Goal: Information Seeking & Learning: Compare options

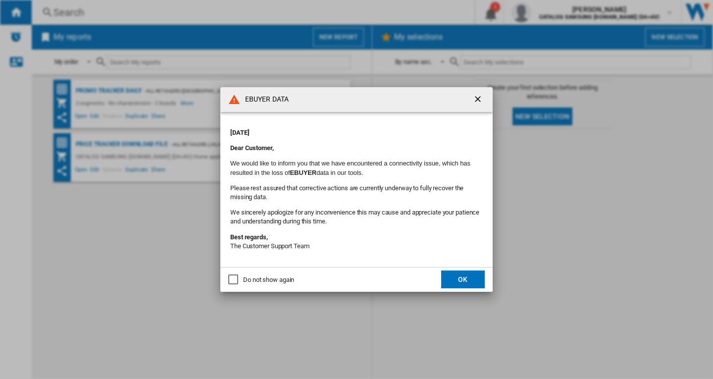
click at [466, 285] on button "OK" at bounding box center [463, 279] width 44 height 18
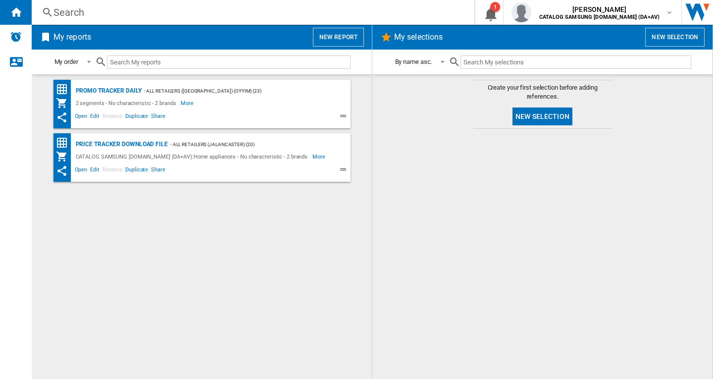
click at [172, 22] on div "Search Search 0 1 ben daglish CATALOG SAMSUNG UK.IE (DA+AV) CATALOG SAMSUNG UK.…" at bounding box center [372, 12] width 681 height 25
click at [173, 17] on div "Search" at bounding box center [250, 12] width 395 height 14
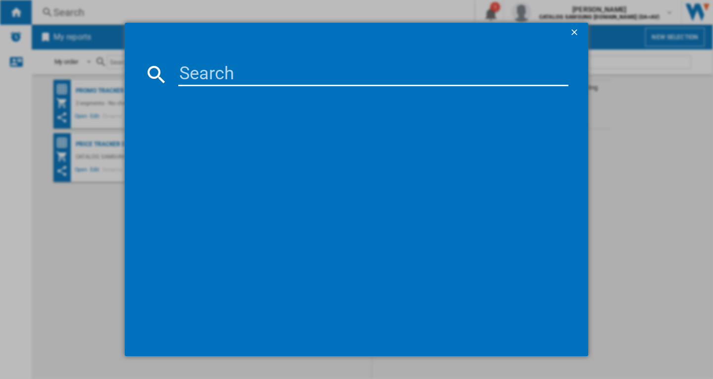
click at [207, 70] on input at bounding box center [373, 74] width 390 height 24
paste input "B54CR71G0B"
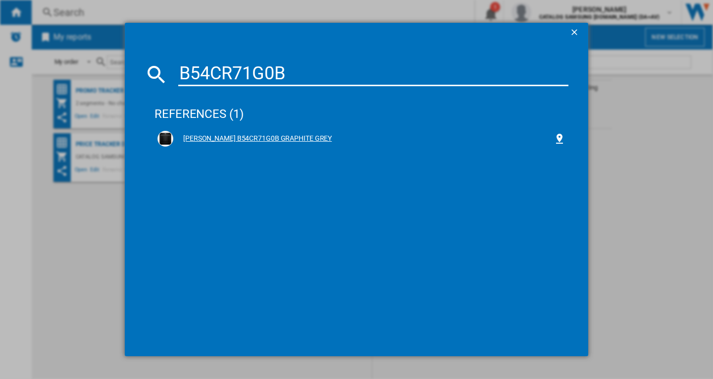
type input "B54CR71G0B"
click at [260, 138] on div "NEFF B54CR71G0B GRAPHITE GREY" at bounding box center [363, 139] width 380 height 10
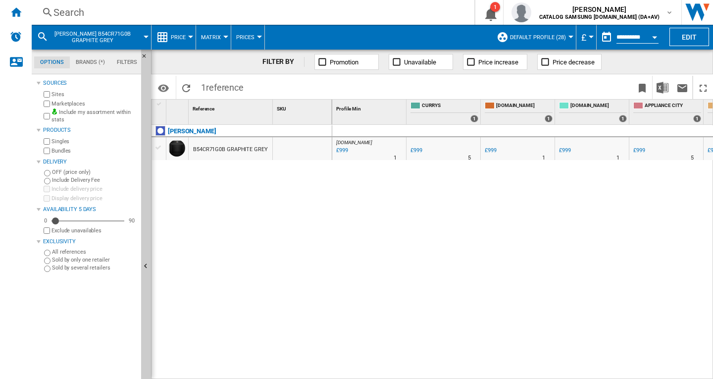
click at [267, 143] on div "B54CR71G0B GRAPHITE GREY" at bounding box center [231, 148] width 84 height 23
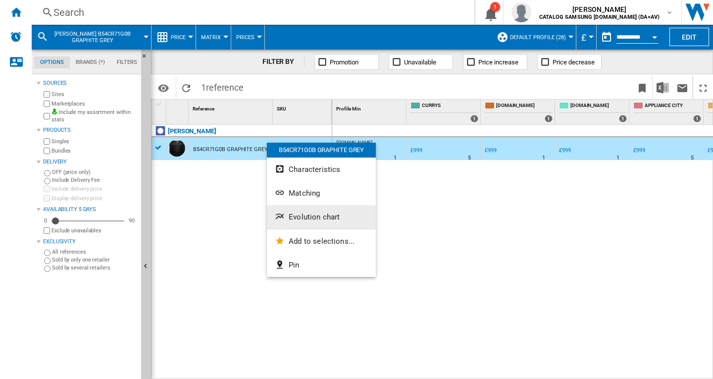
click at [320, 222] on button "Evolution chart" at bounding box center [321, 217] width 109 height 24
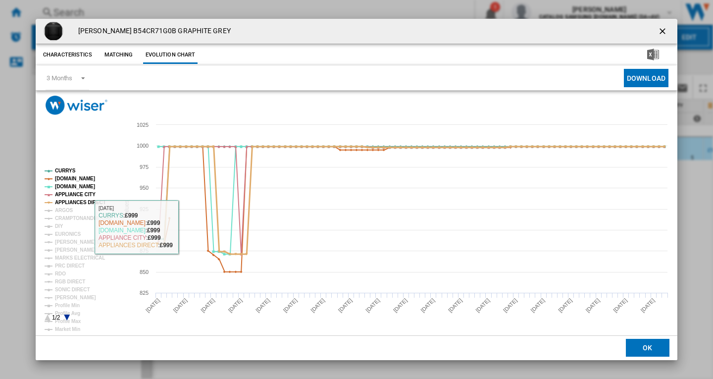
click at [61, 201] on tspan "APPLIANCES DIRECT" at bounding box center [80, 201] width 51 height 5
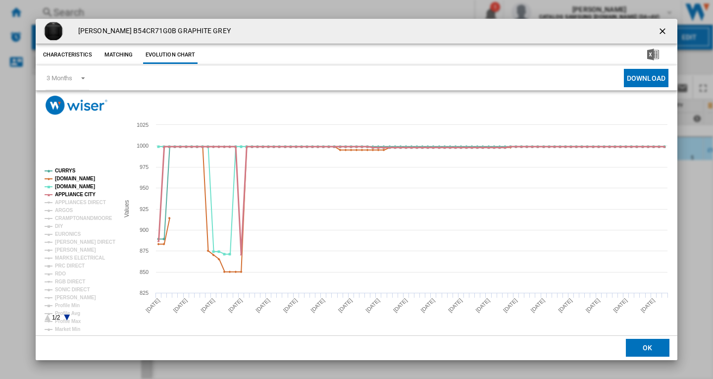
click at [63, 193] on tspan "APPLIANCE CITY" at bounding box center [75, 194] width 41 height 5
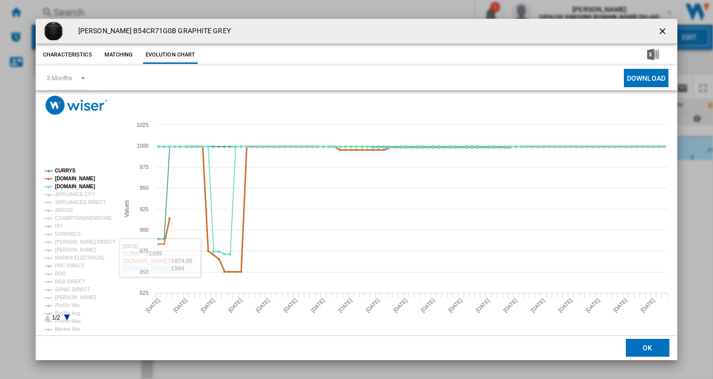
click at [82, 180] on tspan "AMAZON.CO.UK" at bounding box center [75, 178] width 40 height 5
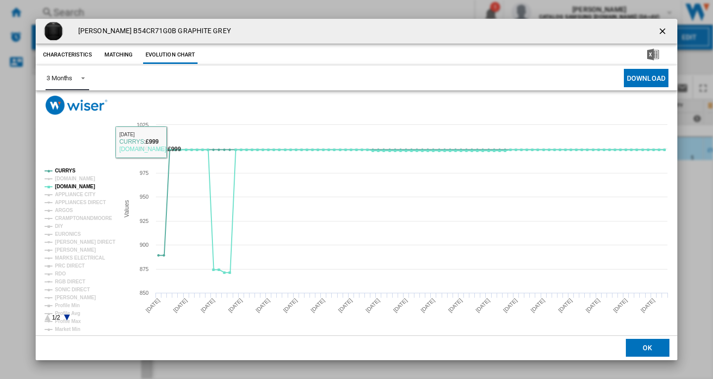
click at [72, 71] on md-select-value "3 Months" at bounding box center [68, 78] width 44 height 24
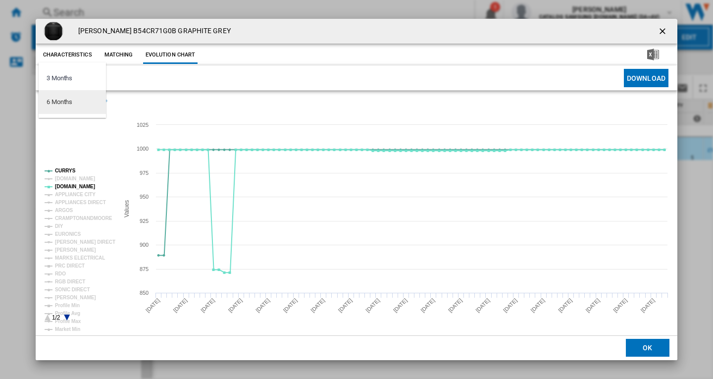
click at [44, 109] on md-option "6 Months" at bounding box center [72, 102] width 67 height 24
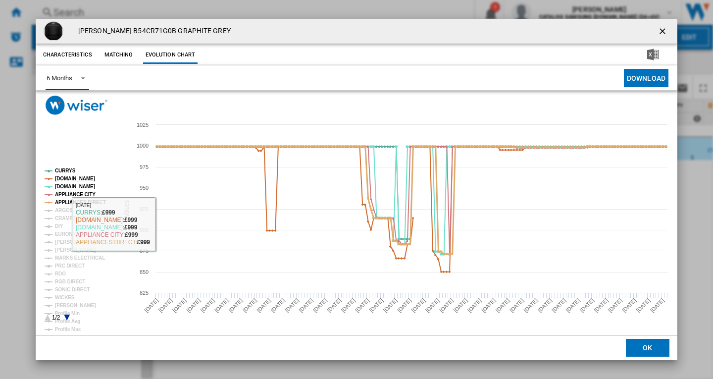
click at [88, 204] on tspan "APPLIANCES DIRECT" at bounding box center [80, 201] width 51 height 5
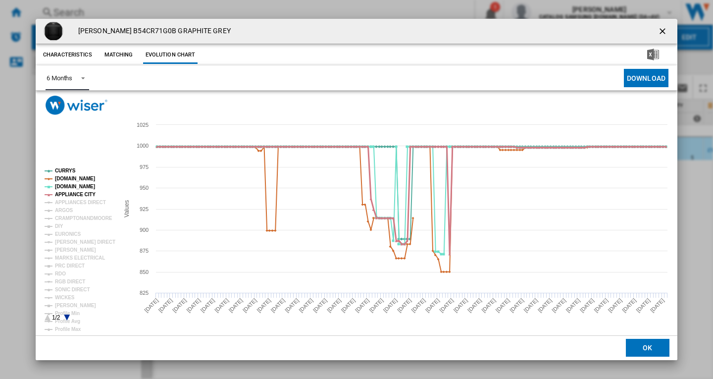
click at [76, 195] on tspan "APPLIANCE CITY" at bounding box center [75, 194] width 41 height 5
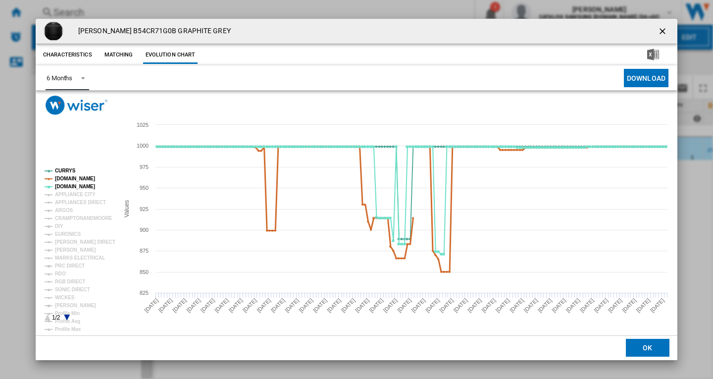
click at [91, 180] on tspan "AMAZON.CO.UK" at bounding box center [75, 178] width 40 height 5
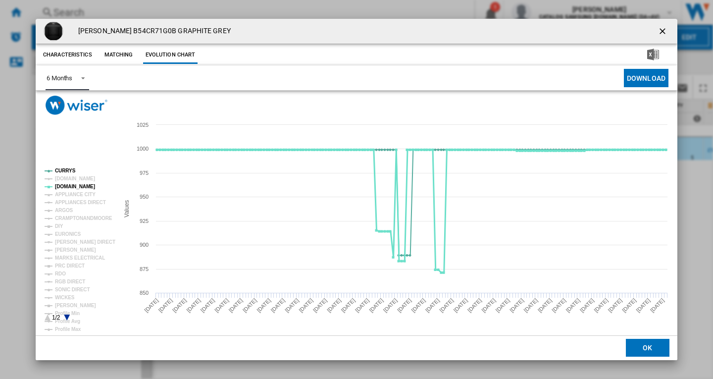
click at [66, 187] on tspan "AO.COM" at bounding box center [75, 186] width 40 height 5
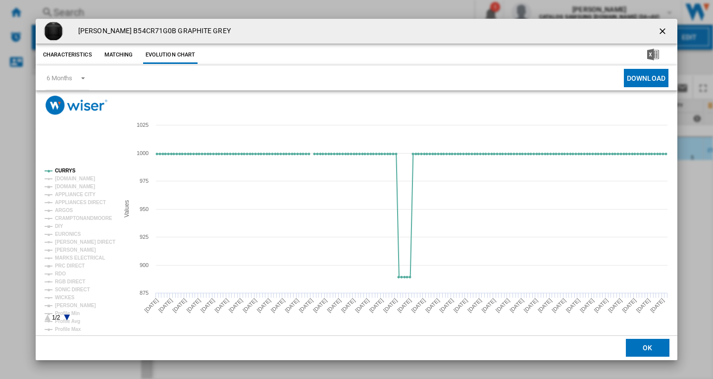
click at [661, 30] on ng-md-icon "getI18NText('BUTTONS.CLOSE_DIALOG')" at bounding box center [663, 32] width 12 height 12
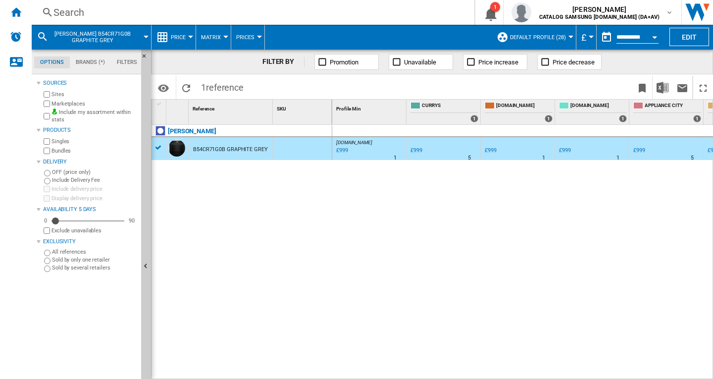
click at [286, 10] on div "Search" at bounding box center [250, 12] width 395 height 14
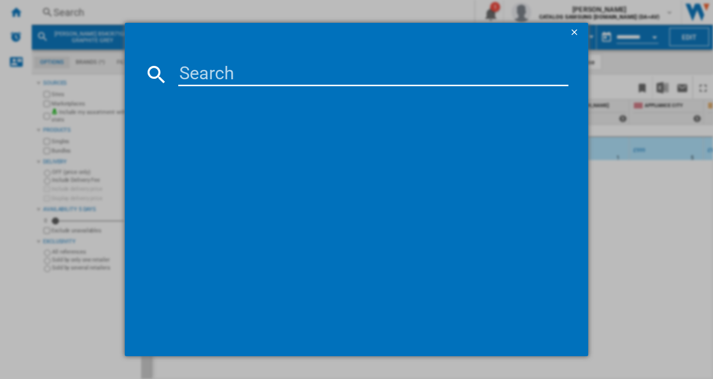
click at [250, 72] on input at bounding box center [373, 74] width 390 height 24
type input "B54CR31G0B"
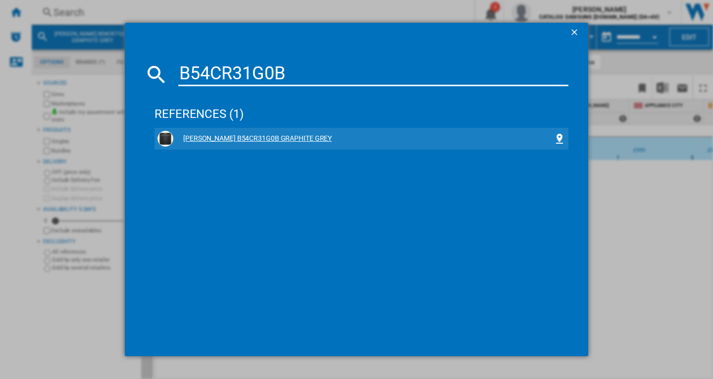
click at [266, 139] on div "NEFF B54CR31G0B GRAPHITE GREY" at bounding box center [363, 139] width 380 height 10
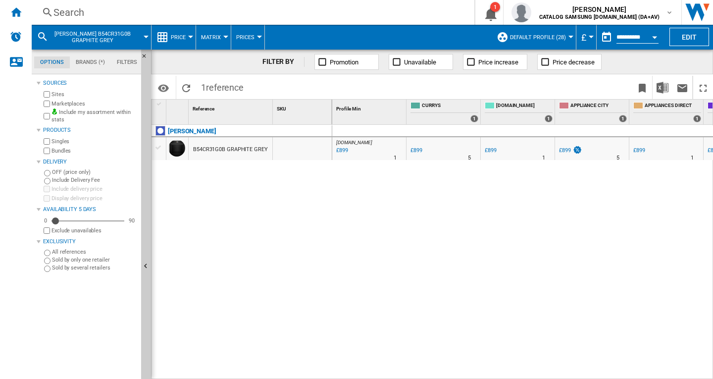
click at [233, 136] on div "NEFF" at bounding box center [243, 136] width 181 height 23
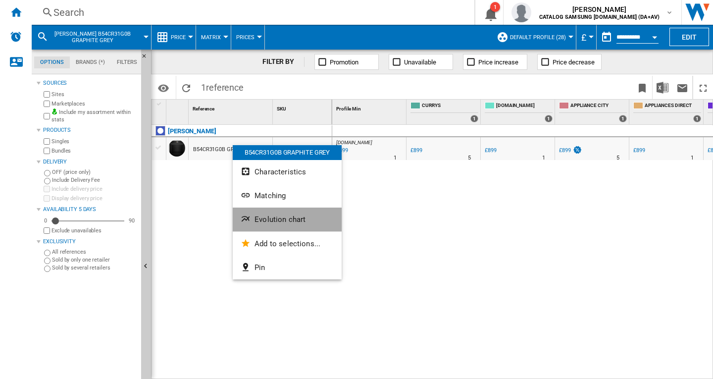
click at [281, 212] on button "Evolution chart" at bounding box center [287, 219] width 109 height 24
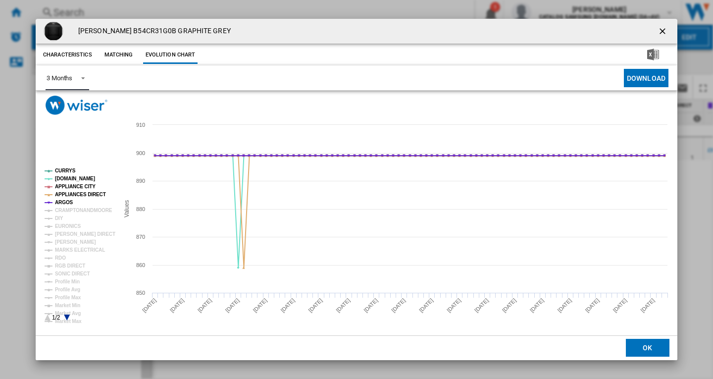
click at [75, 77] on span "Product popup" at bounding box center [80, 77] width 12 height 9
click at [81, 111] on md-option "6 Months" at bounding box center [72, 102] width 67 height 24
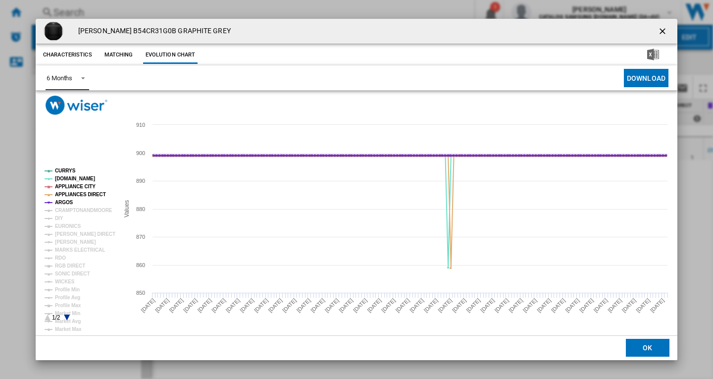
click at [66, 201] on tspan "ARGOS" at bounding box center [64, 201] width 18 height 5
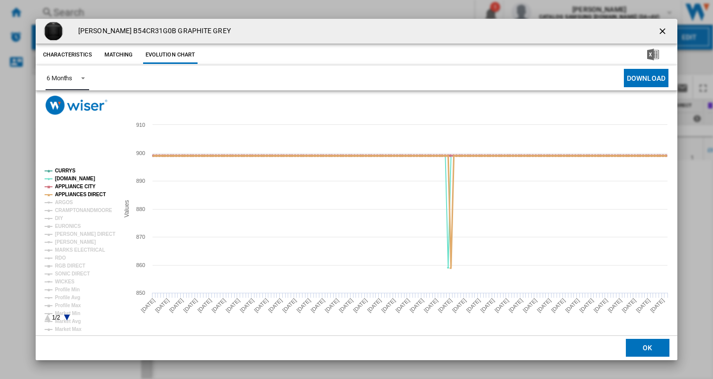
click at [75, 194] on tspan "APPLIANCES DIRECT" at bounding box center [80, 194] width 51 height 5
click at [76, 192] on tspan "APPLIANCES DIRECT" at bounding box center [80, 194] width 51 height 5
click at [78, 187] on tspan "APPLIANCE CITY" at bounding box center [75, 186] width 41 height 5
click at [78, 193] on tspan "APPLIANCES DIRECT" at bounding box center [80, 194] width 51 height 5
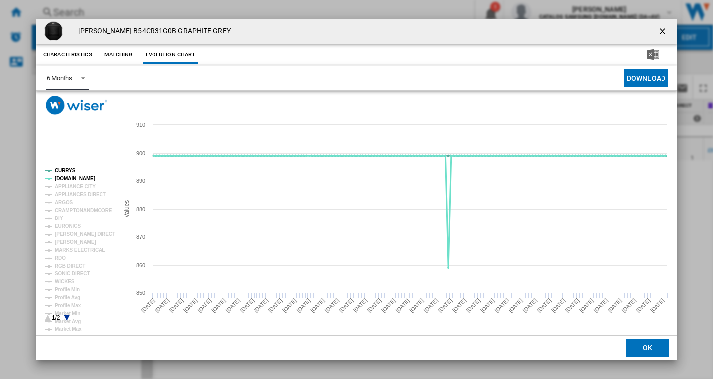
click at [65, 180] on tspan "AO.COM" at bounding box center [75, 178] width 40 height 5
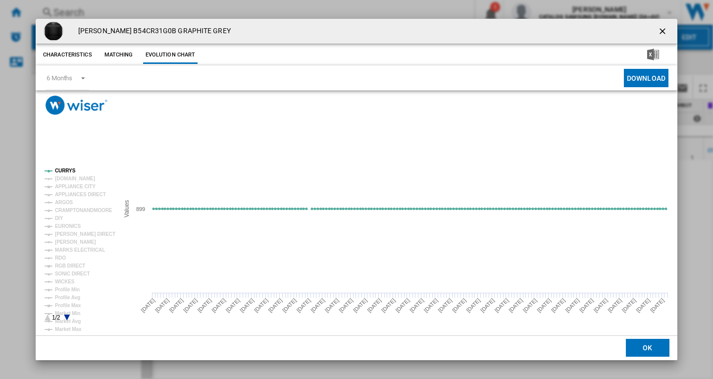
click at [658, 36] on ng-md-icon "getI18NText('BUTTONS.CLOSE_DIALOG')" at bounding box center [663, 32] width 12 height 12
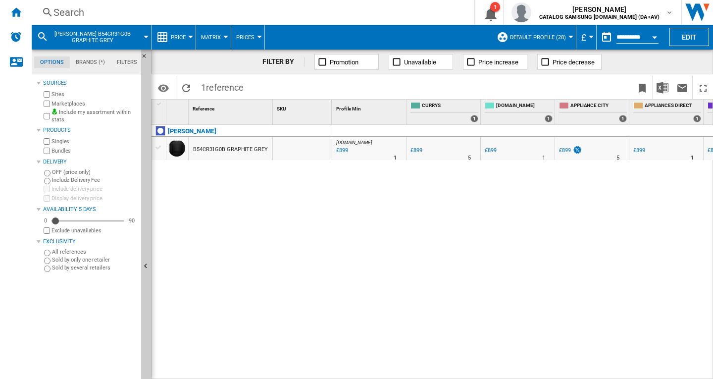
click at [273, 19] on div "Search Search 0 1 ben daglish CATALOG SAMSUNG UK.IE (DA+AV) CATALOG SAMSUNG UK.…" at bounding box center [372, 12] width 681 height 25
click at [288, 9] on div "Search" at bounding box center [250, 12] width 395 height 14
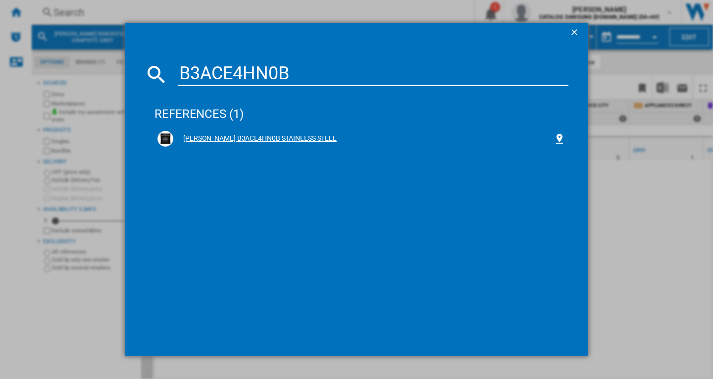
type input "B3ACE4HN0B"
click at [237, 134] on div "NEFF B3ACE4HN0B STAINLESS STEEL" at bounding box center [363, 139] width 380 height 10
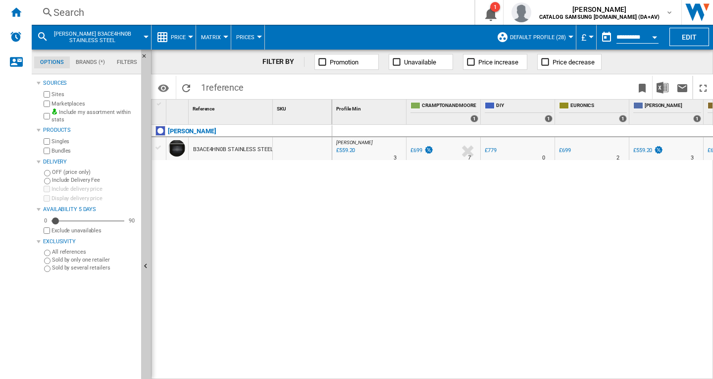
click at [283, 143] on div at bounding box center [302, 148] width 59 height 23
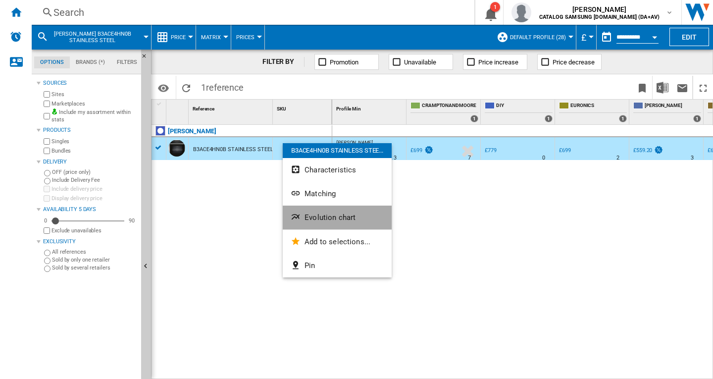
click at [349, 222] on button "Evolution chart" at bounding box center [337, 217] width 109 height 24
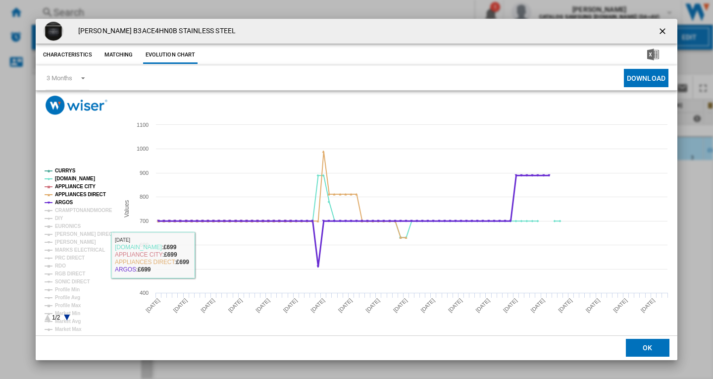
click at [55, 202] on tspan "ARGOS" at bounding box center [64, 201] width 18 height 5
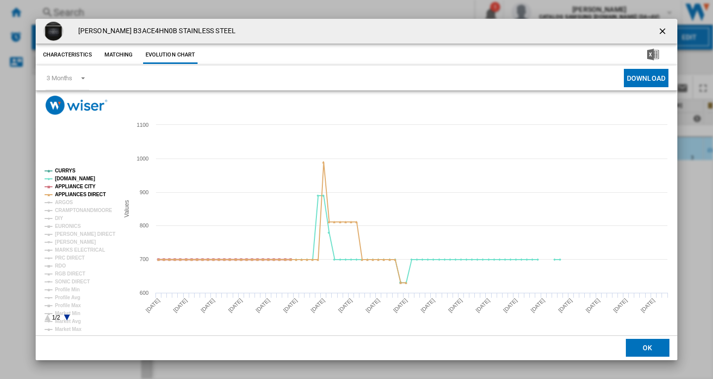
click at [66, 185] on tspan "APPLIANCE CITY" at bounding box center [75, 186] width 41 height 5
click at [71, 196] on tspan "APPLIANCES DIRECT" at bounding box center [80, 194] width 51 height 5
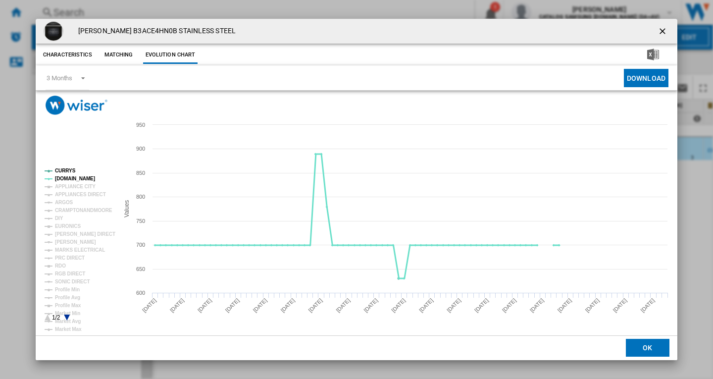
click at [67, 178] on tspan "AO.COM" at bounding box center [75, 178] width 40 height 5
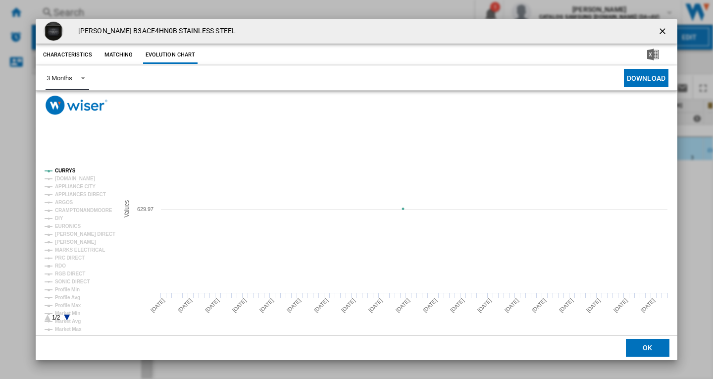
click at [84, 78] on span "Product popup" at bounding box center [80, 77] width 12 height 9
click at [93, 106] on md-option "6 Months" at bounding box center [72, 102] width 67 height 24
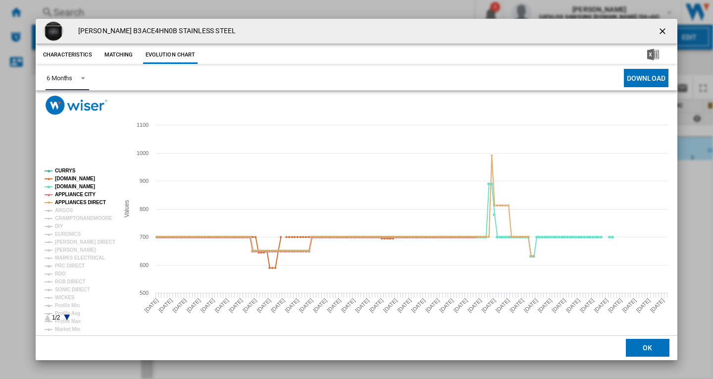
click at [71, 196] on tspan "APPLIANCE CITY" at bounding box center [75, 194] width 41 height 5
click at [74, 199] on tspan "APPLIANCES DIRECT" at bounding box center [80, 201] width 51 height 5
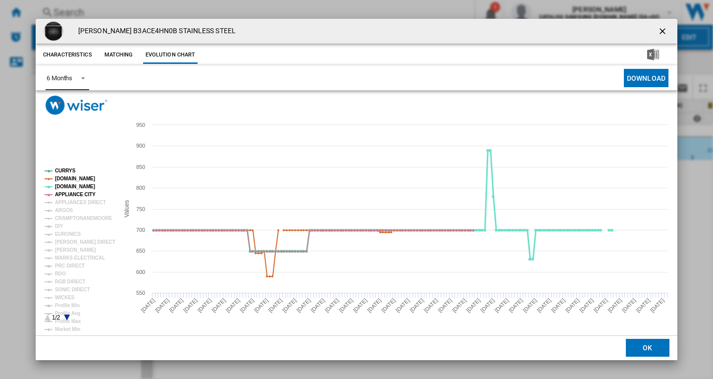
click at [65, 188] on tspan "AO.COM" at bounding box center [75, 186] width 40 height 5
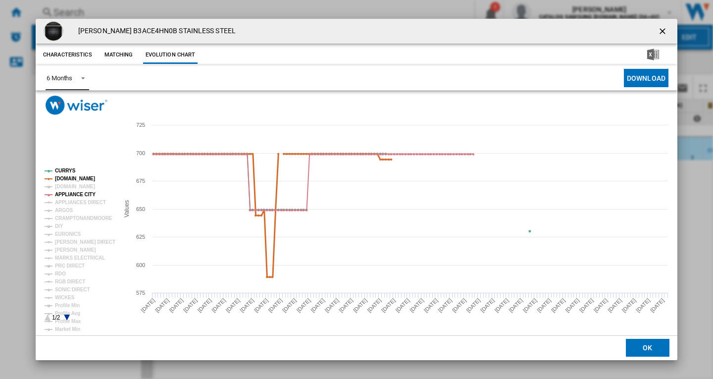
click at [72, 179] on tspan "AMAZON.CO.UK" at bounding box center [75, 178] width 40 height 5
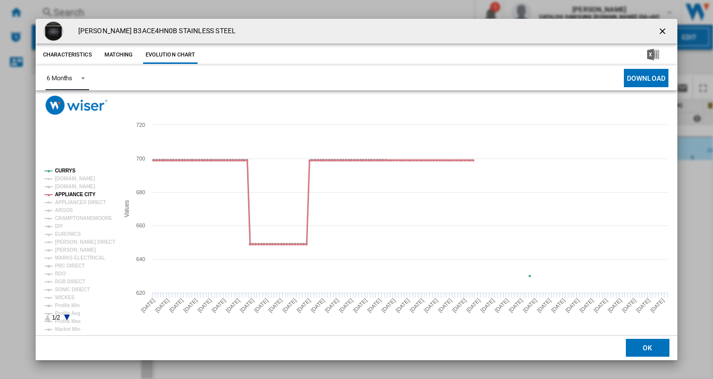
click at [78, 193] on tspan "APPLIANCE CITY" at bounding box center [75, 194] width 41 height 5
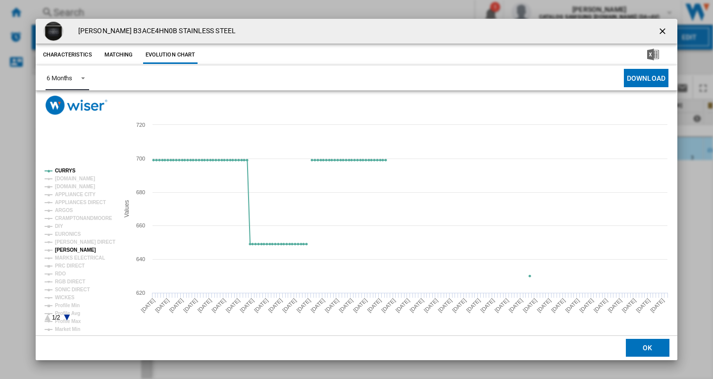
click at [76, 250] on tspan "JOHN LEWIS" at bounding box center [75, 249] width 41 height 5
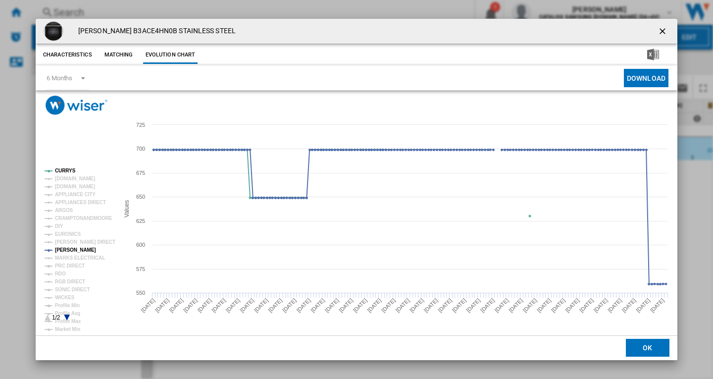
click at [663, 31] on ng-md-icon "getI18NText('BUTTONS.CLOSE_DIALOG')" at bounding box center [663, 32] width 12 height 12
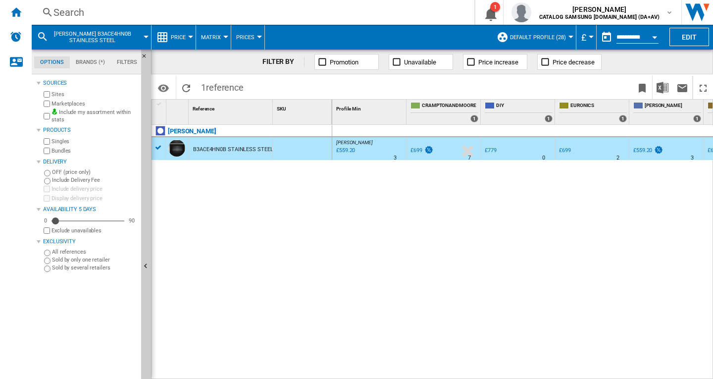
click at [298, 15] on div "Search" at bounding box center [250, 12] width 395 height 14
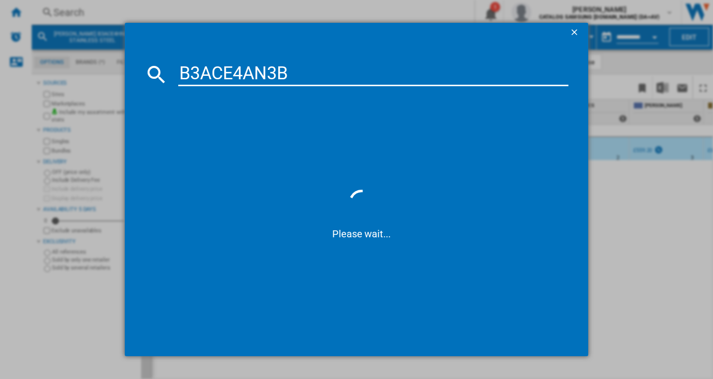
type input "B3ACE4AN3B"
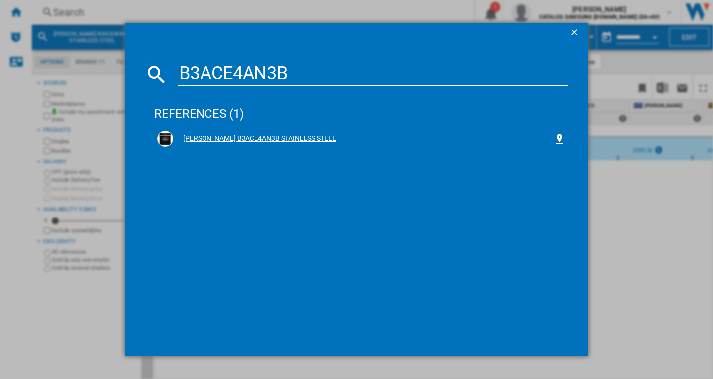
click at [309, 144] on div "NEFF B3ACE4AN3B STAINLESS STEEL" at bounding box center [361, 139] width 408 height 16
click at [301, 143] on div "NEFF B3ACE4AN3B STAINLESS STEEL" at bounding box center [361, 139] width 408 height 16
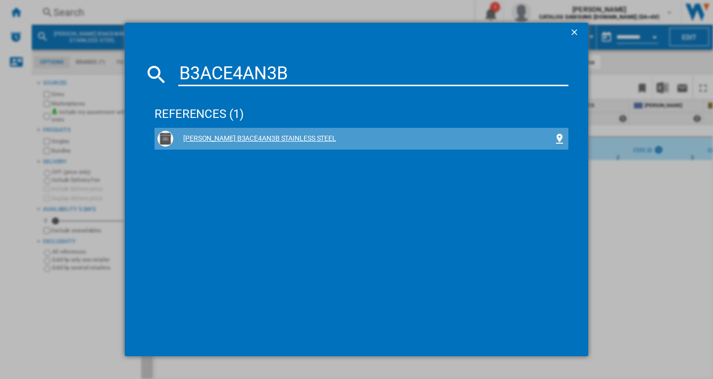
click at [258, 135] on div "NEFF B3ACE4AN3B STAINLESS STEEL" at bounding box center [363, 139] width 380 height 10
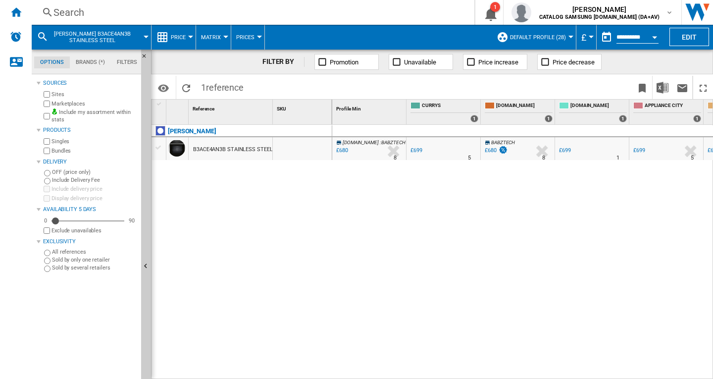
click at [245, 149] on div "B3ACE4AN3B STAINLESS STEEL" at bounding box center [232, 149] width 79 height 23
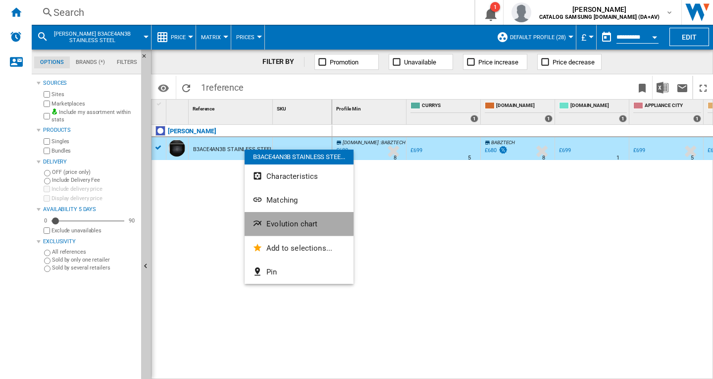
click at [297, 220] on span "Evolution chart" at bounding box center [291, 223] width 51 height 9
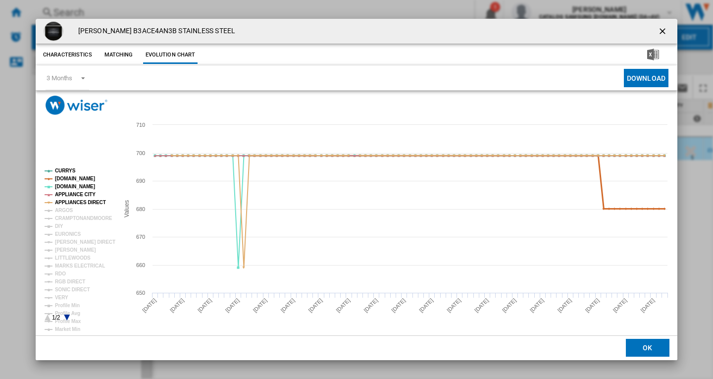
click at [69, 180] on tspan "AMAZON.CO.UK" at bounding box center [75, 178] width 40 height 5
click at [73, 193] on tspan "APPLIANCE CITY" at bounding box center [75, 194] width 41 height 5
click at [79, 202] on tspan "APPLIANCES DIRECT" at bounding box center [80, 201] width 51 height 5
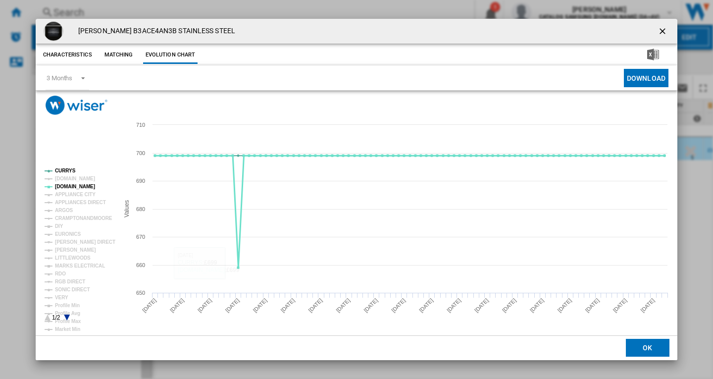
click at [70, 187] on tspan "AO.COM" at bounding box center [75, 186] width 40 height 5
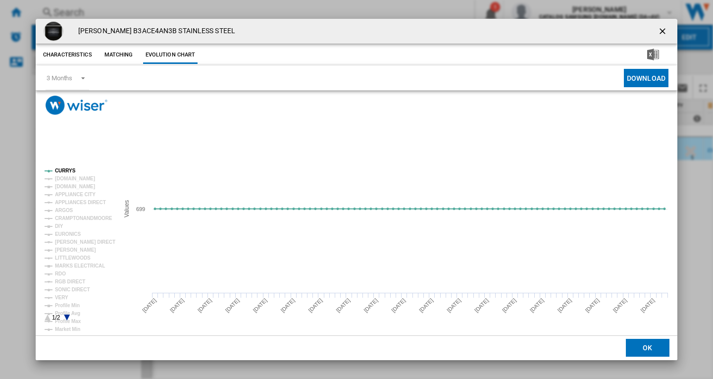
click at [7, 206] on div "NEFF B3ACE4AN3B STAINLESS STEEL Characteristics Matching Evolution chart price …" at bounding box center [356, 189] width 713 height 379
click at [664, 33] on ng-md-icon "getI18NText('BUTTONS.CLOSE_DIALOG')" at bounding box center [663, 32] width 12 height 12
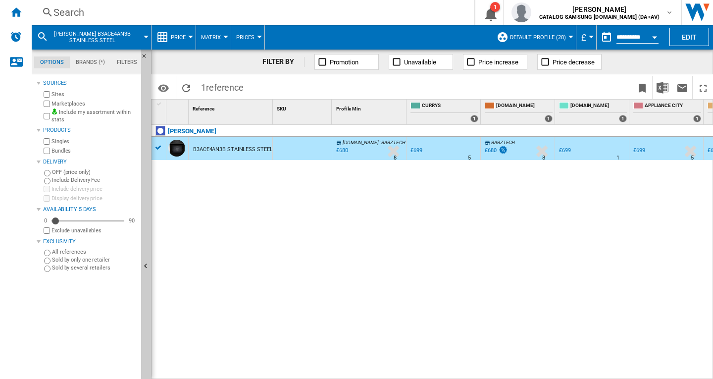
click at [278, 6] on div "Search" at bounding box center [250, 12] width 395 height 14
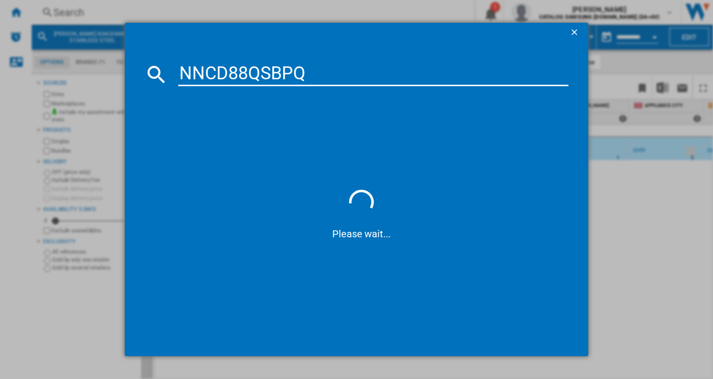
type input "NNCD88QSBPQ"
click at [682, 201] on div "NNCD88QSBPQ Please wait..." at bounding box center [356, 189] width 713 height 379
click at [678, 205] on div "NNCD88QSBPQ Please wait..." at bounding box center [356, 189] width 713 height 379
click at [691, 250] on div "NNCD88QSBPQ Please wait..." at bounding box center [356, 189] width 713 height 379
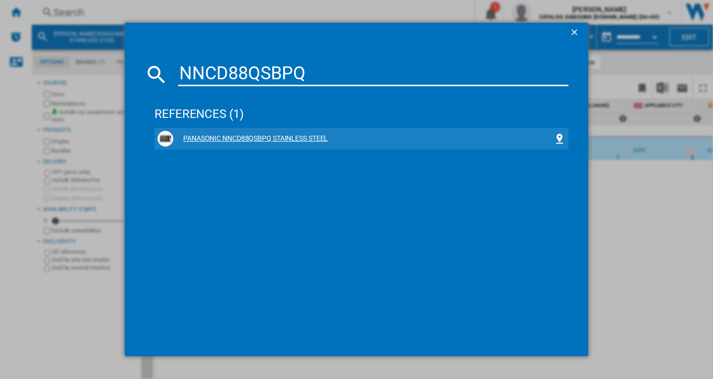
click at [216, 136] on div "PANASONIC NNCD88QSBPQ STAINLESS STEEL" at bounding box center [363, 139] width 380 height 10
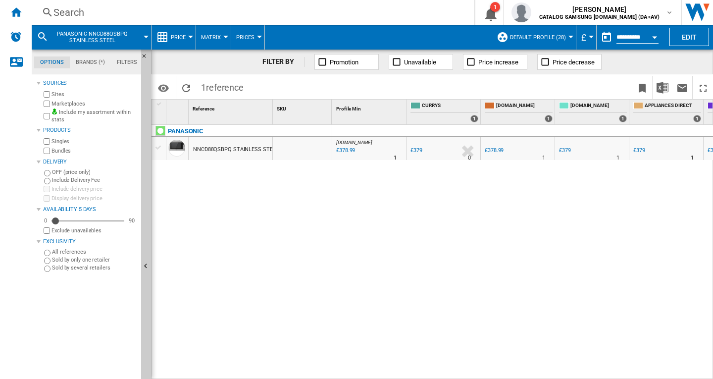
click at [243, 151] on div "NNCD88QSBPQ STAINLESS STEEL" at bounding box center [235, 149] width 85 height 23
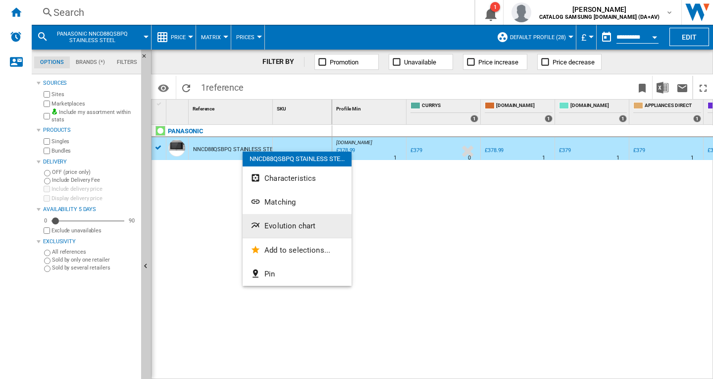
click at [280, 228] on span "Evolution chart" at bounding box center [289, 225] width 51 height 9
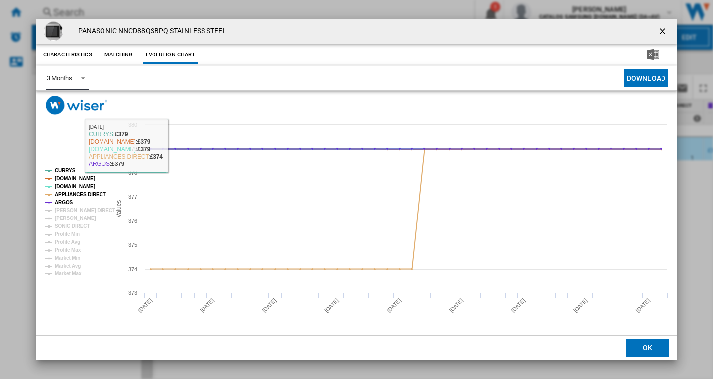
click at [81, 80] on span "Product popup" at bounding box center [80, 77] width 12 height 9
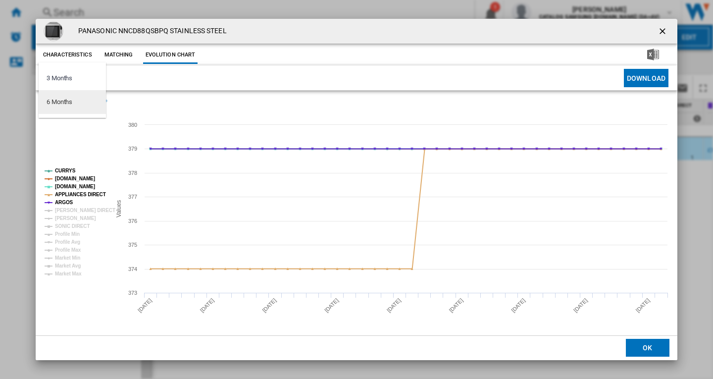
click at [74, 105] on md-option "6 Months" at bounding box center [72, 102] width 67 height 24
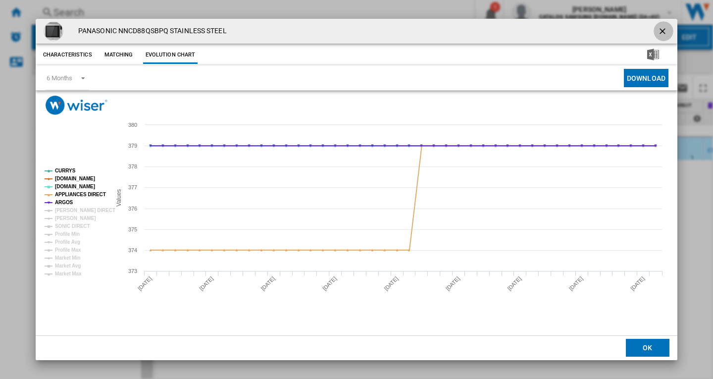
click at [659, 36] on ng-md-icon "getI18NText('BUTTONS.CLOSE_DIALOG')" at bounding box center [663, 32] width 12 height 12
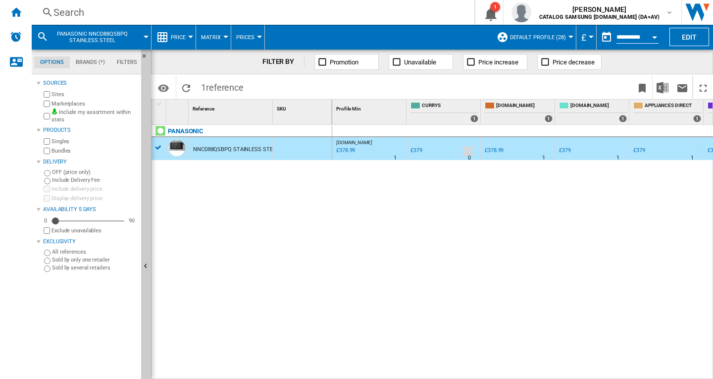
click at [343, 26] on span at bounding box center [378, 37] width 227 height 25
click at [333, 17] on div "Search" at bounding box center [250, 12] width 395 height 14
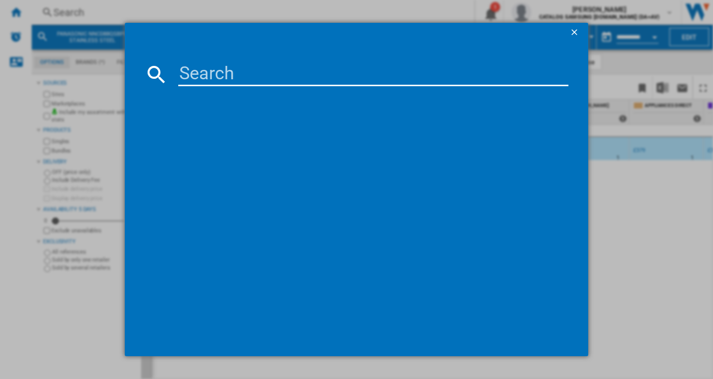
click at [229, 67] on input at bounding box center [373, 74] width 390 height 24
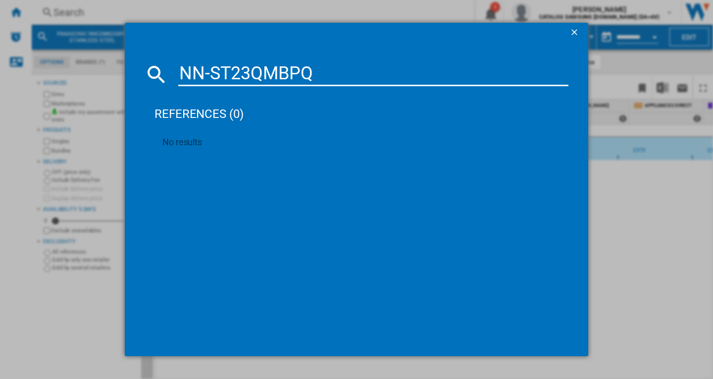
click at [207, 73] on input "NN-ST23QMBPQ" at bounding box center [373, 74] width 390 height 24
type input "NNST23QMBPQ"
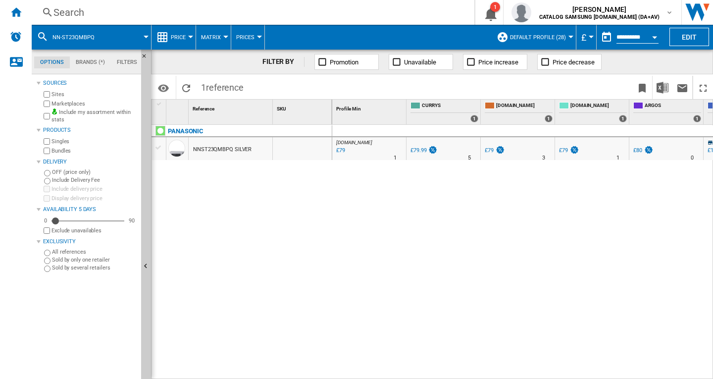
click at [229, 144] on div "NNST23QMBPQ SILVER" at bounding box center [222, 149] width 58 height 23
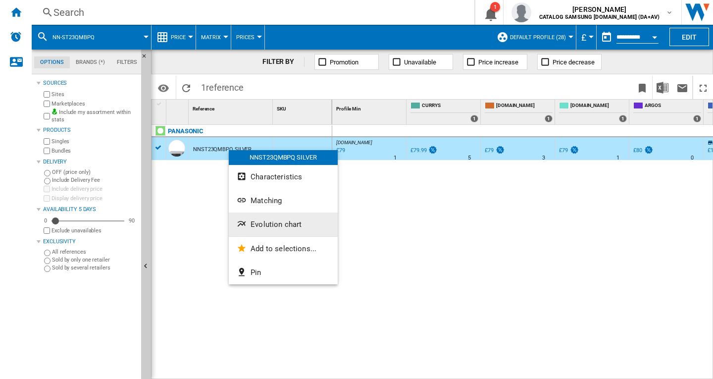
click at [270, 229] on button "Evolution chart" at bounding box center [283, 224] width 109 height 24
